Goal: Task Accomplishment & Management: Manage account settings

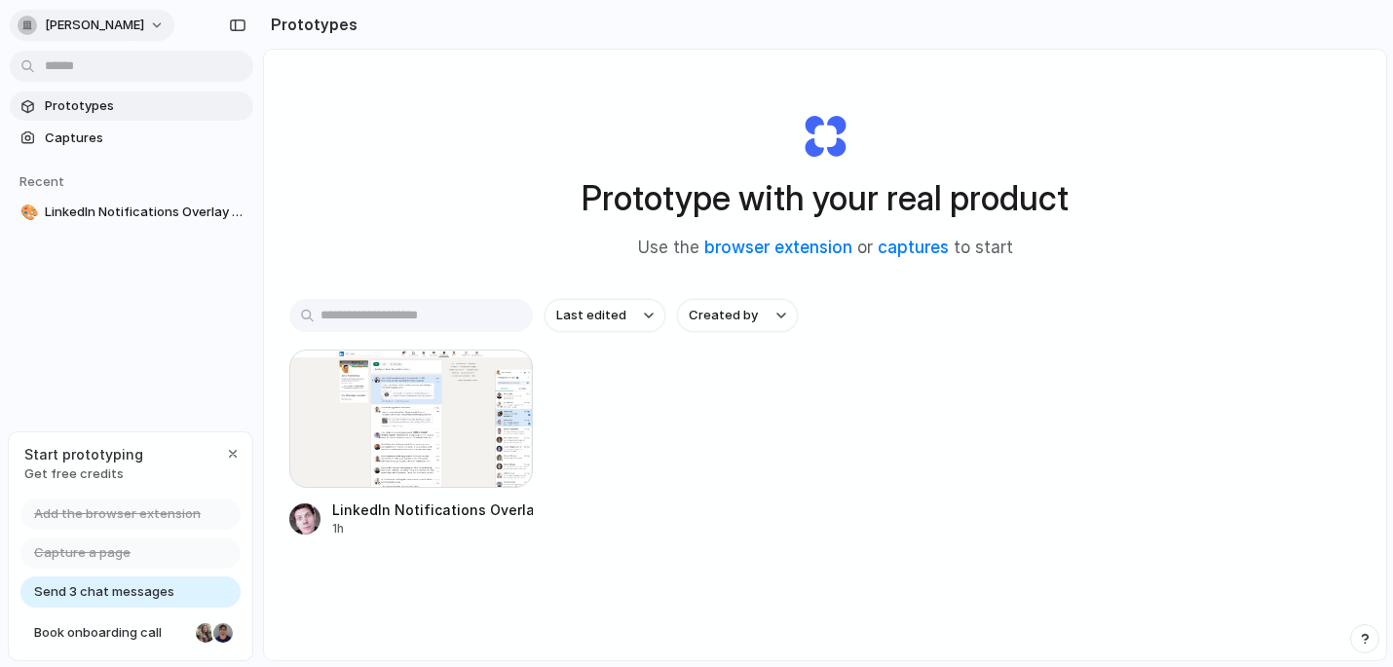
click at [118, 26] on span "[PERSON_NAME]" at bounding box center [94, 25] width 99 height 19
click at [95, 160] on li "Sign out" at bounding box center [95, 162] width 162 height 31
